Goal: Communication & Community: Connect with others

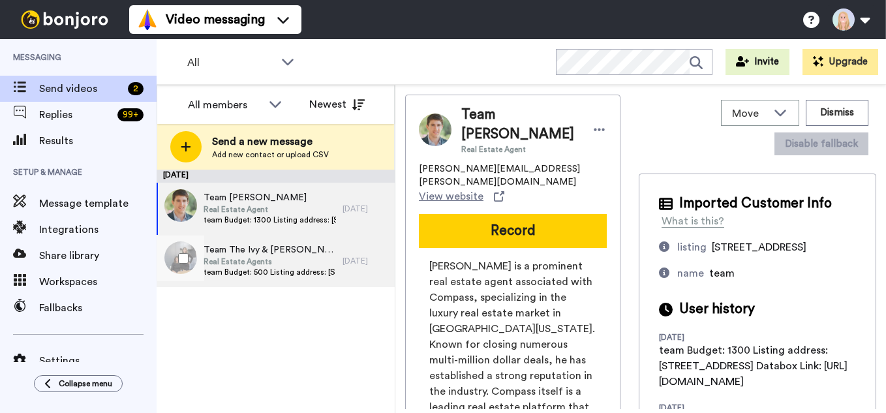
click at [301, 286] on div "Team The Ivy & Jenna Team Real Estate Agents team Budget: 500 Listing address: …" at bounding box center [250, 261] width 186 height 52
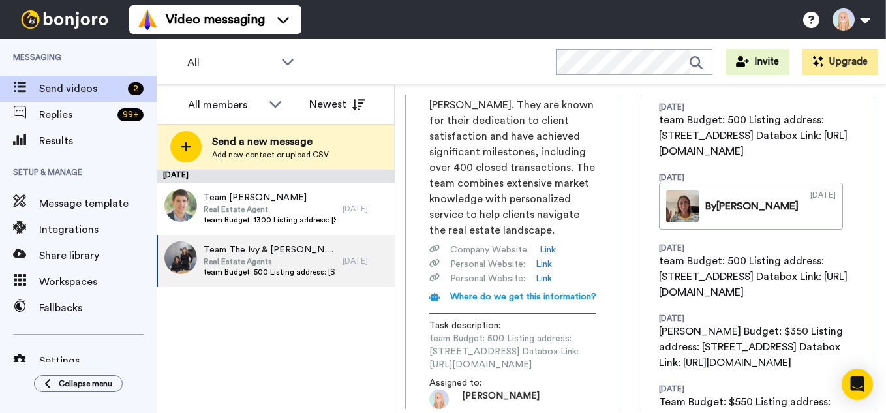
scroll to position [0, 158]
drag, startPoint x: 430, startPoint y: 298, endPoint x: 641, endPoint y: 299, distance: 211.3
click at [641, 299] on div "Team The Ivy & Jenna Team Real Estate Agents ivyandjenna@compass.com View websi…" at bounding box center [640, 252] width 471 height 314
copy span "https://app.databox.com/datawall/48d0ef479ff6bb305a2dedd50f73e1d95d1eb8868c4412c"
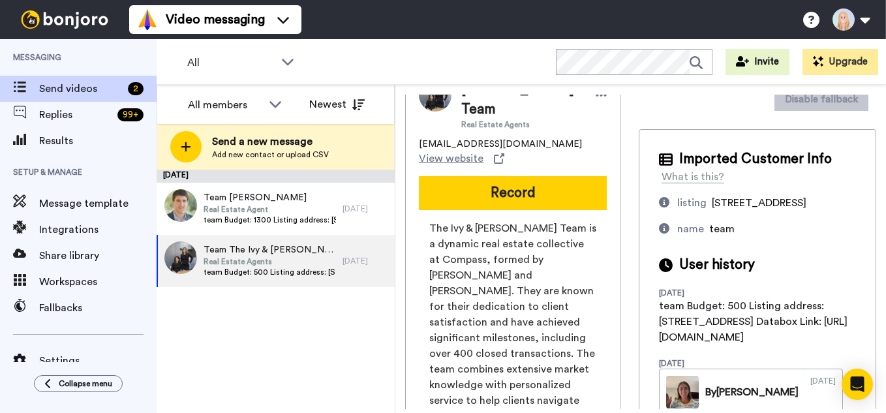
scroll to position [0, 0]
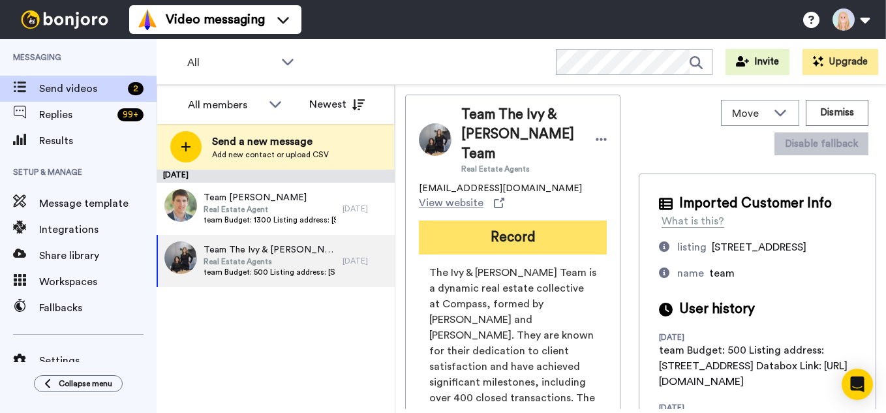
click at [539, 220] on button "Record" at bounding box center [513, 237] width 188 height 34
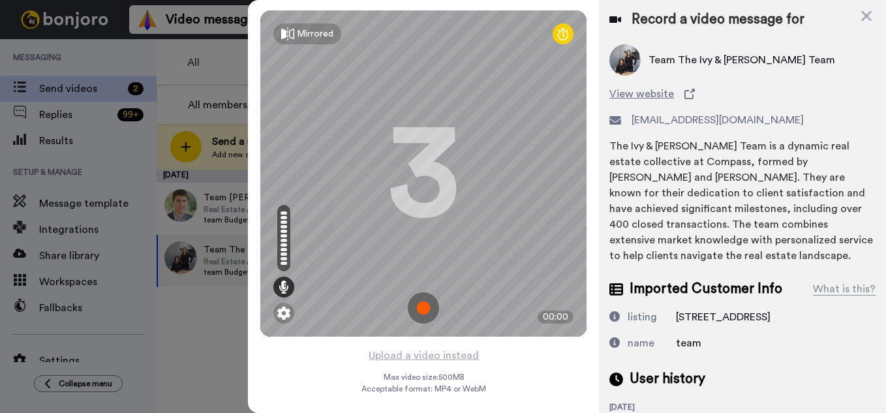
click at [427, 311] on img at bounding box center [423, 307] width 31 height 31
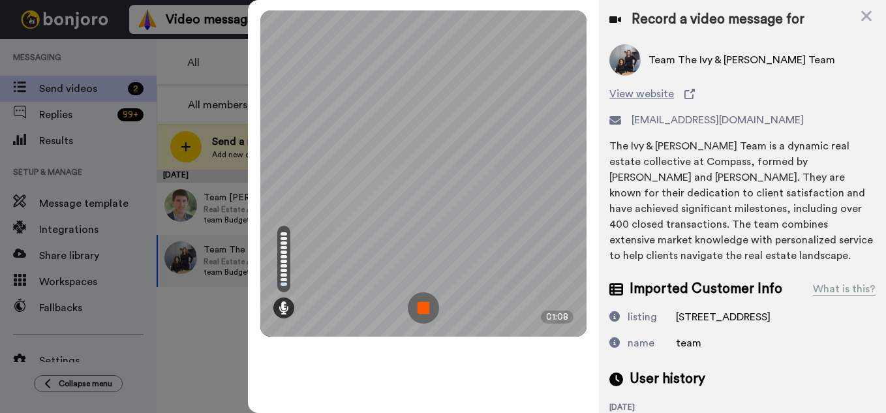
click at [427, 311] on img at bounding box center [423, 307] width 31 height 31
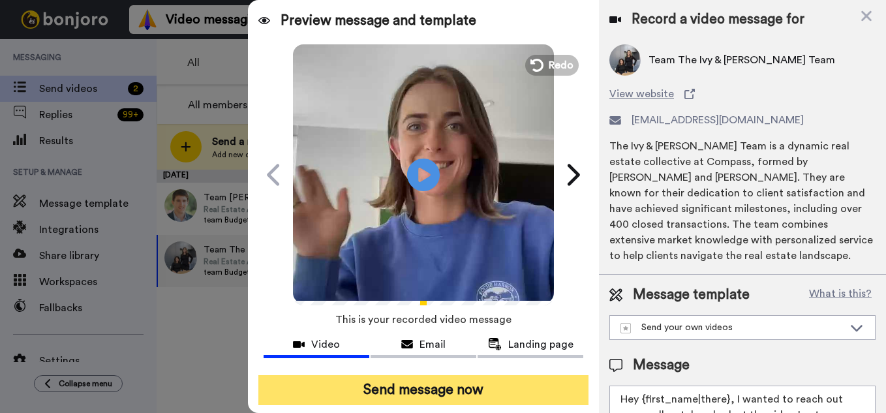
click at [417, 402] on button "Send message now" at bounding box center [423, 390] width 330 height 30
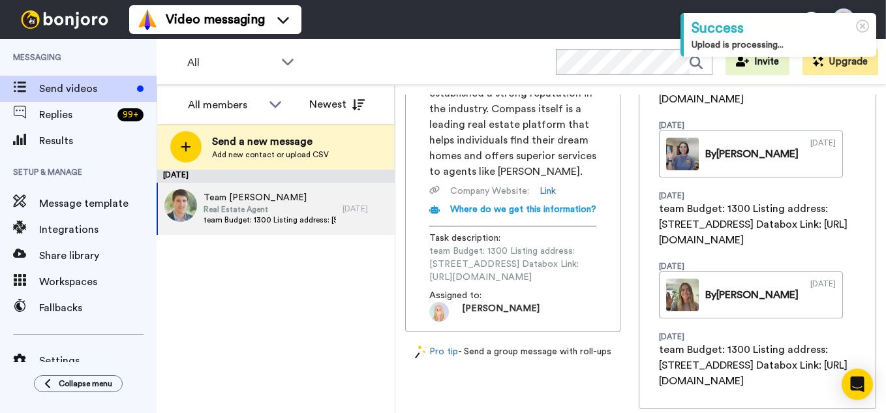
scroll to position [0, 165]
drag, startPoint x: 428, startPoint y: 232, endPoint x: 639, endPoint y: 230, distance: 211.3
click at [607, 230] on div "[PERSON_NAME] is a prominent real estate agent associated with Compass, special…" at bounding box center [513, 149] width 188 height 346
copy span "[URL][DOMAIN_NAME]"
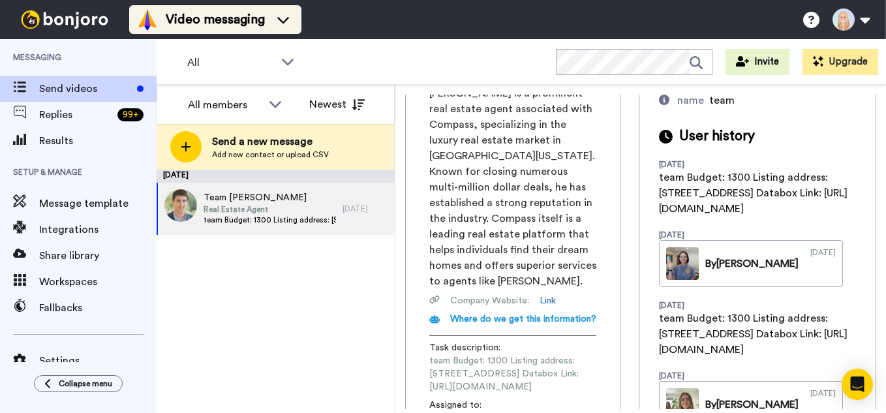
scroll to position [0, 0]
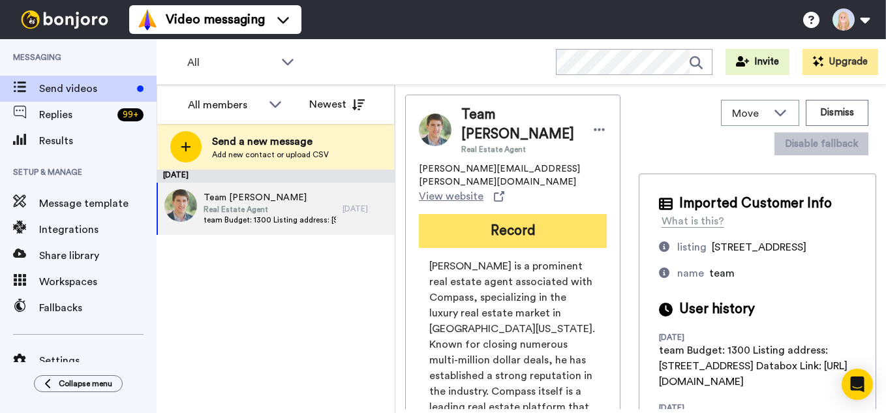
click at [501, 220] on button "Record" at bounding box center [513, 231] width 188 height 34
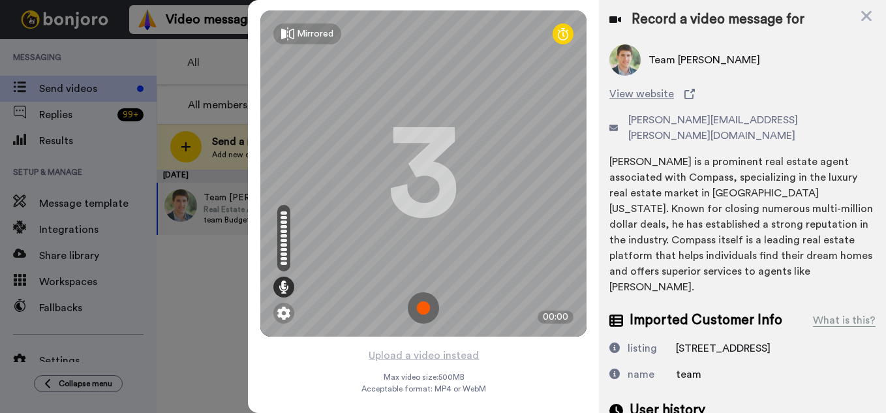
click at [420, 307] on img at bounding box center [423, 307] width 31 height 31
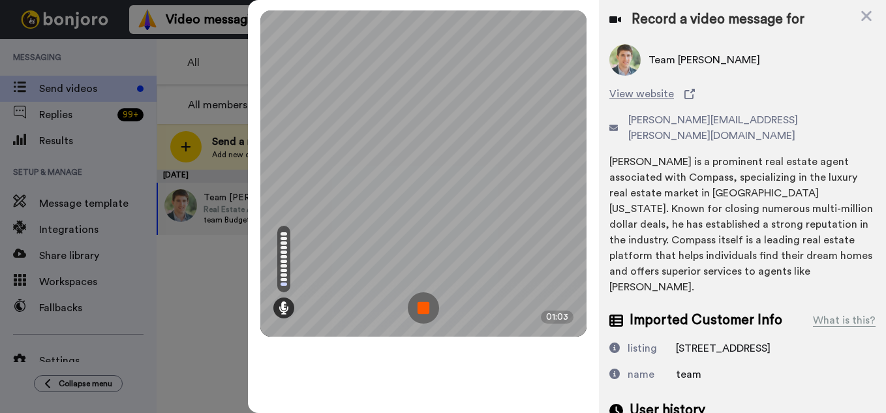
click at [420, 307] on img at bounding box center [423, 307] width 31 height 31
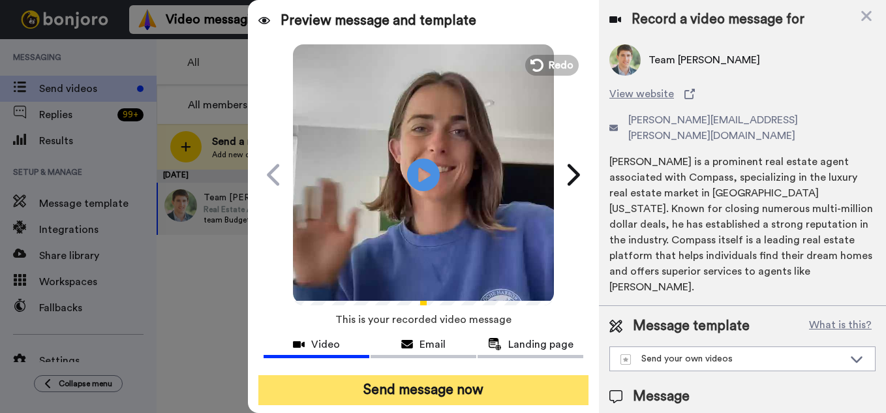
click at [449, 390] on button "Send message now" at bounding box center [423, 390] width 330 height 30
